Goal: Transaction & Acquisition: Purchase product/service

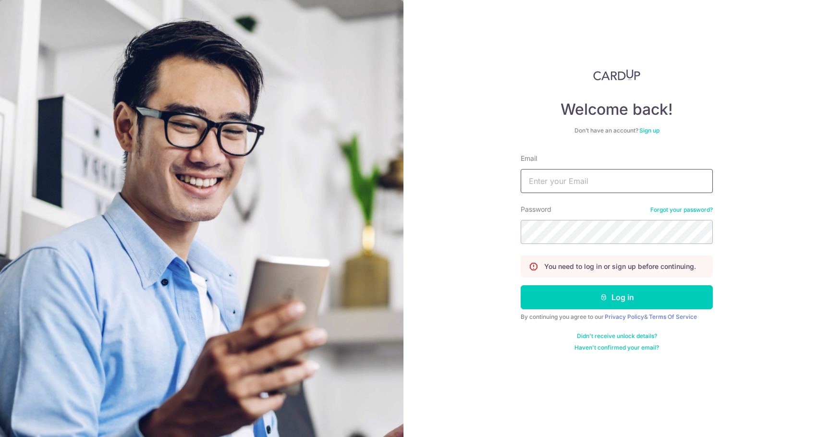
type input "tushar.finance307@gmail.com"
click at [620, 295] on button "Log in" at bounding box center [617, 297] width 192 height 24
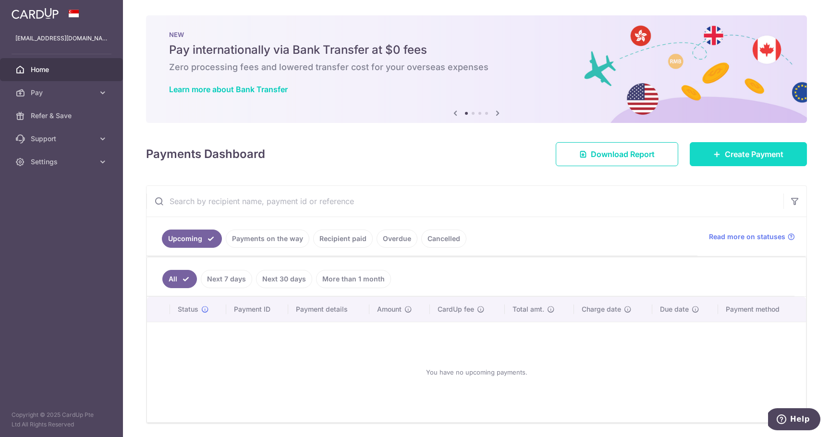
click at [725, 154] on span "Create Payment" at bounding box center [754, 154] width 59 height 12
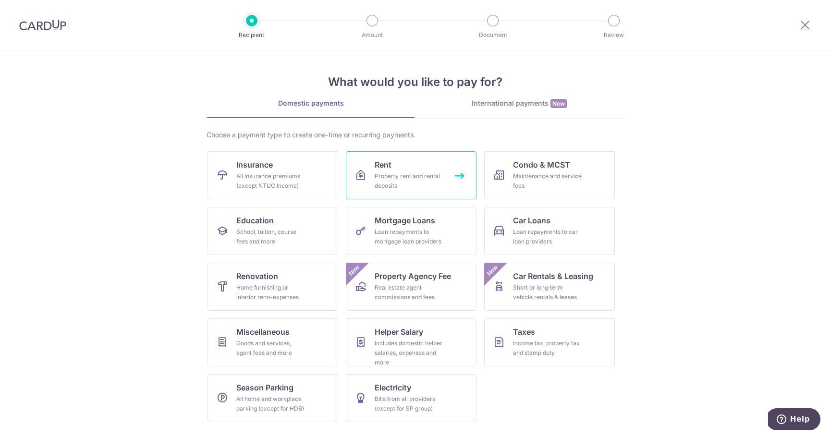
click at [394, 176] on div "Property rent and rental deposits" at bounding box center [409, 180] width 69 height 19
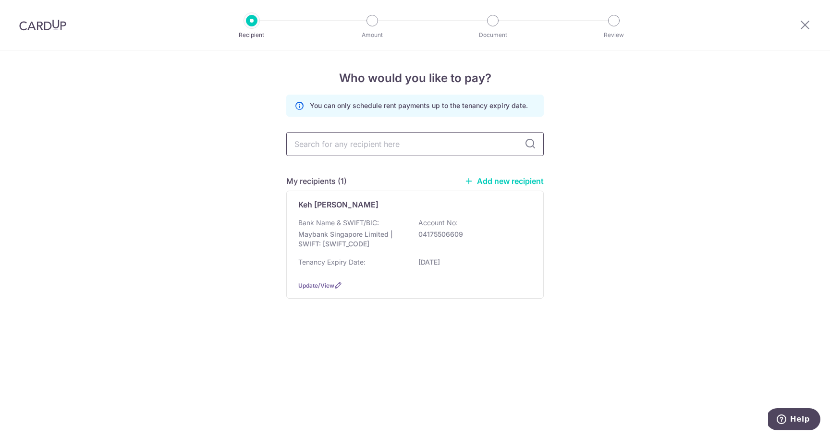
click at [322, 155] on input "text" at bounding box center [414, 144] width 257 height 24
click at [430, 238] on p "04175506609" at bounding box center [472, 235] width 108 height 10
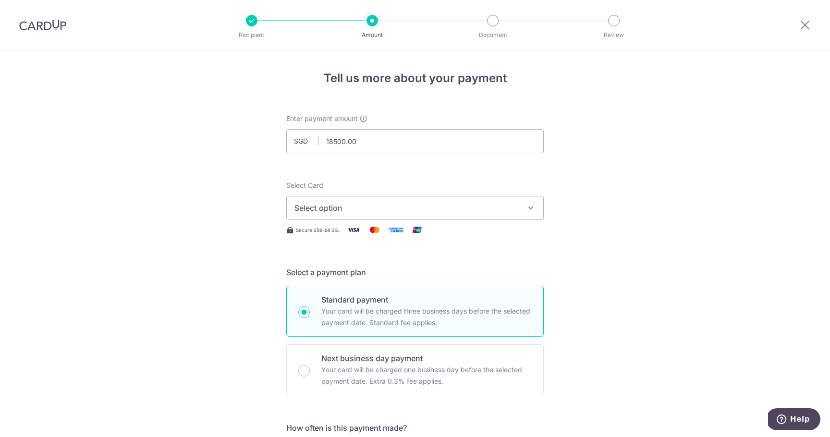
type input "18,500.00"
click at [322, 207] on span "Select option" at bounding box center [406, 208] width 224 height 12
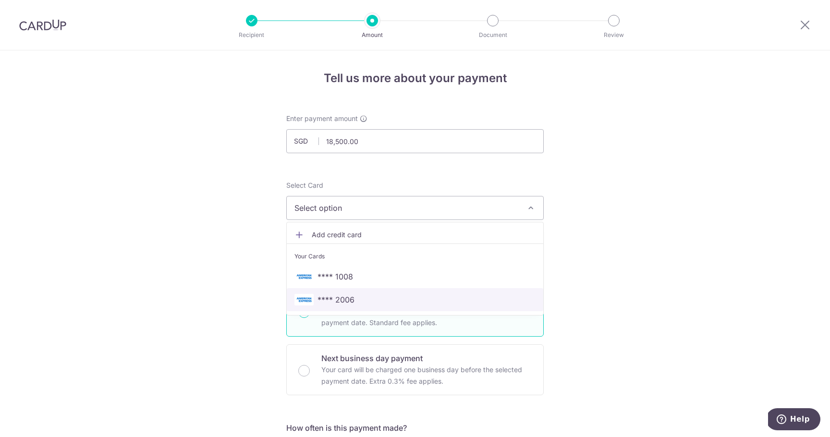
click at [344, 299] on span "**** 2006" at bounding box center [335, 300] width 37 height 12
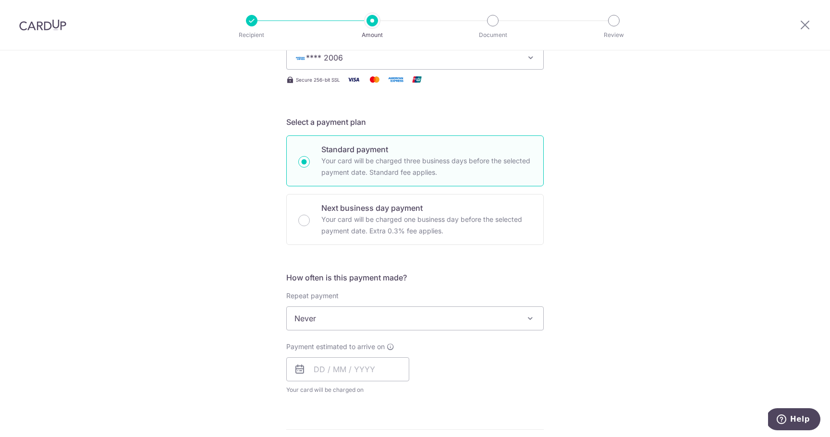
scroll to position [163, 0]
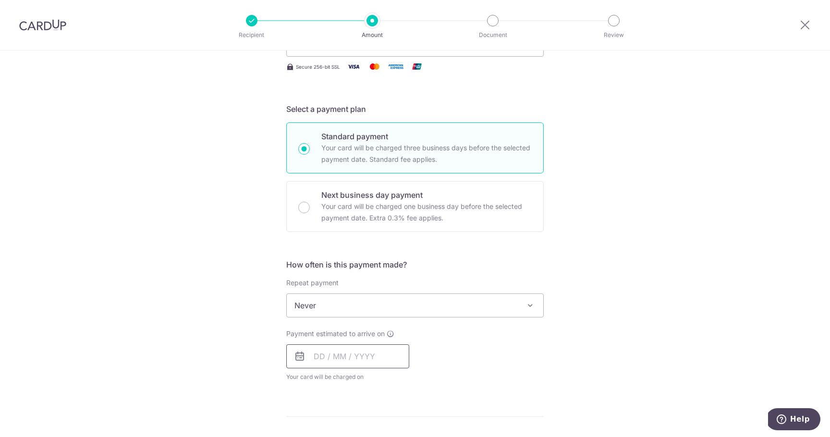
click at [317, 359] on input "text" at bounding box center [347, 356] width 123 height 24
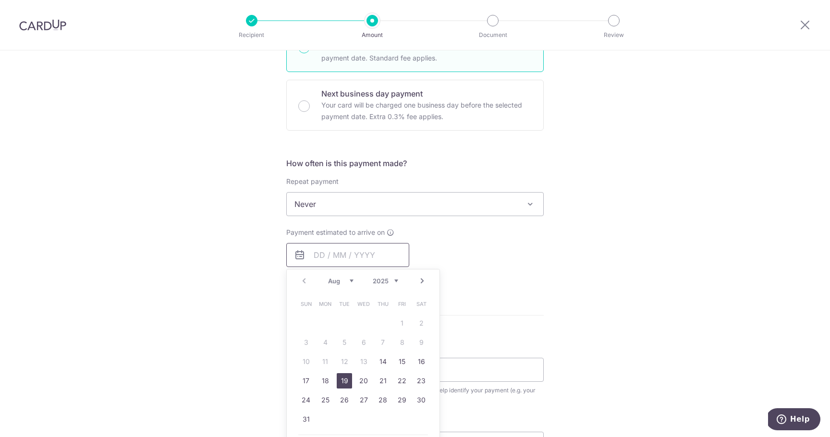
scroll to position [265, 0]
click at [401, 361] on link "15" at bounding box center [401, 361] width 15 height 15
type input "15/08/2025"
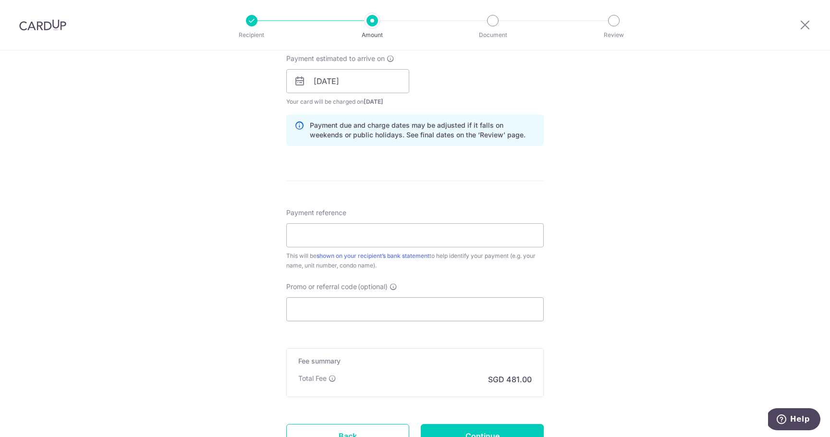
scroll to position [440, 0]
click at [322, 240] on input "Payment reference" at bounding box center [414, 233] width 257 height 24
type input "Tushar rent [GEOGRAPHIC_DATA]"
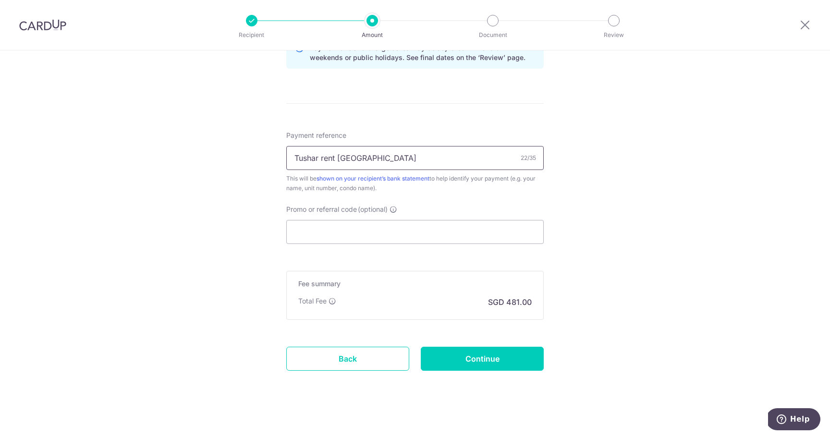
scroll to position [522, 0]
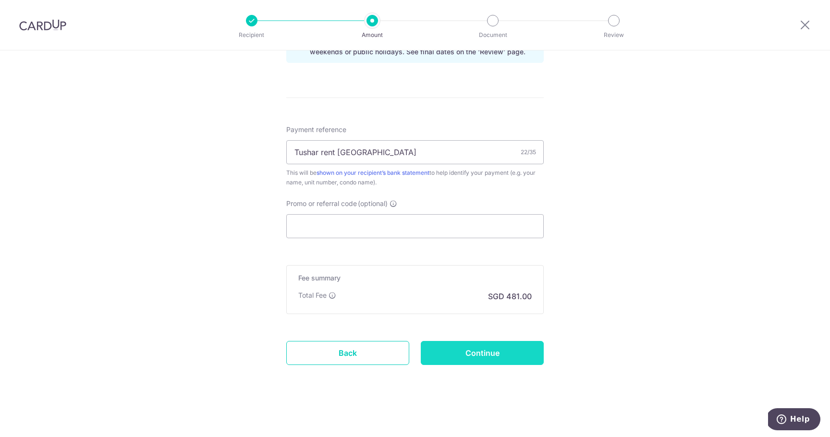
click at [462, 357] on input "Continue" at bounding box center [482, 353] width 123 height 24
type input "Create Schedule"
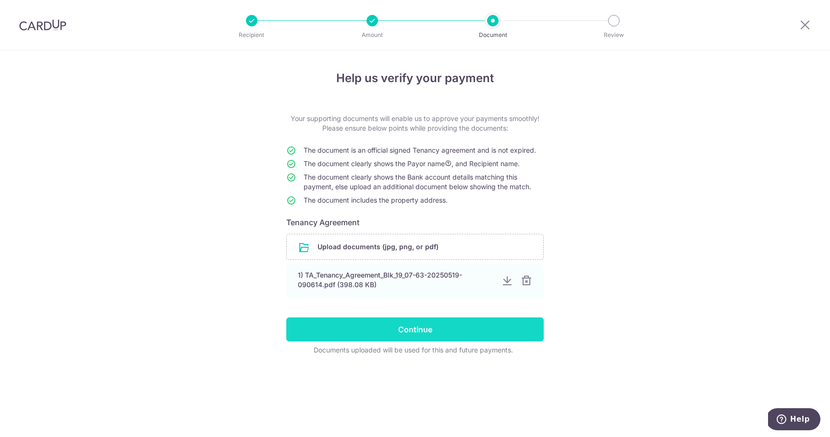
click at [422, 332] on input "Continue" at bounding box center [414, 329] width 257 height 24
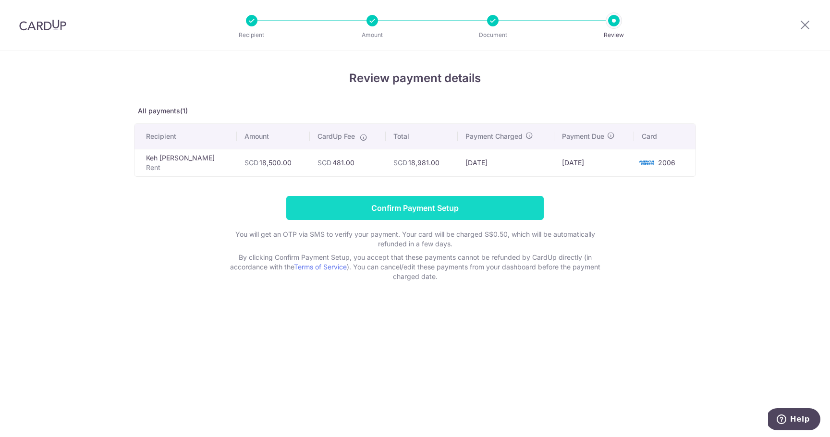
click at [407, 212] on input "Confirm Payment Setup" at bounding box center [414, 208] width 257 height 24
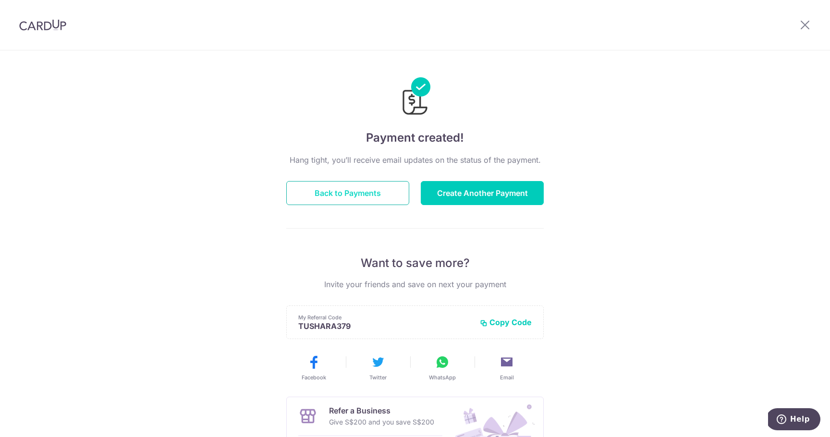
click at [378, 192] on button "Back to Payments" at bounding box center [347, 193] width 123 height 24
